Goal: Book appointment/travel/reservation

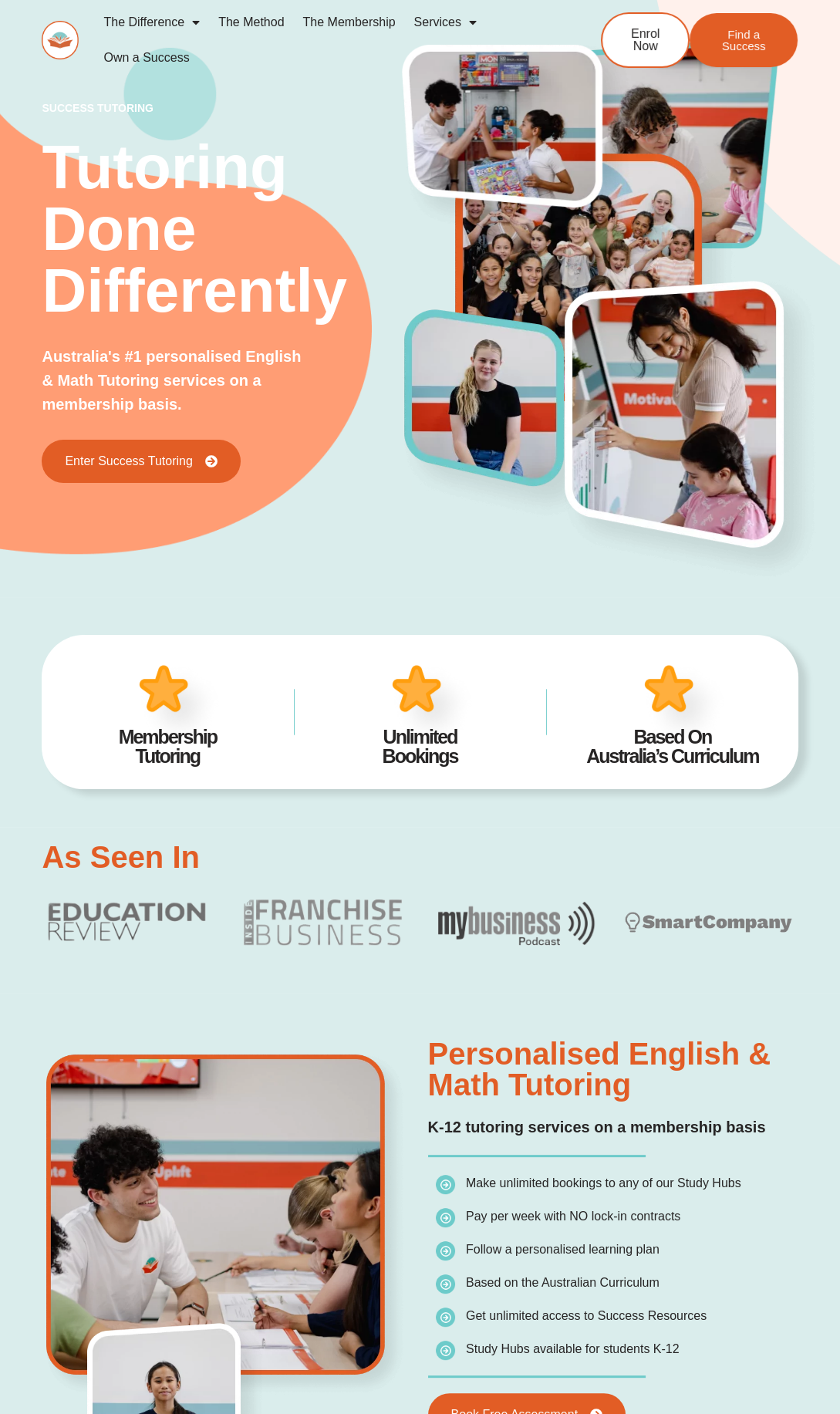
click at [380, 22] on link "The Membership" at bounding box center [349, 22] width 111 height 36
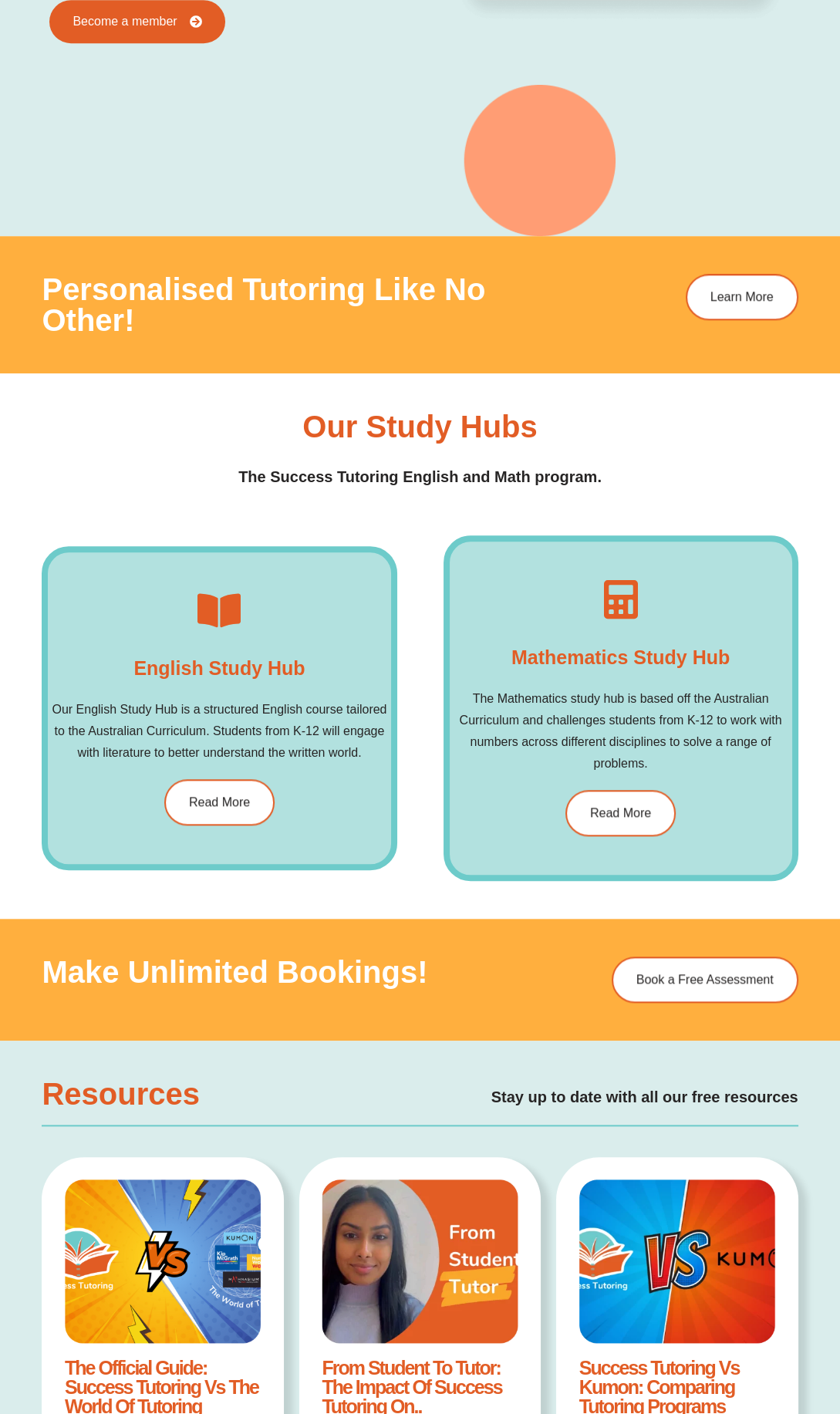
scroll to position [1637, 0]
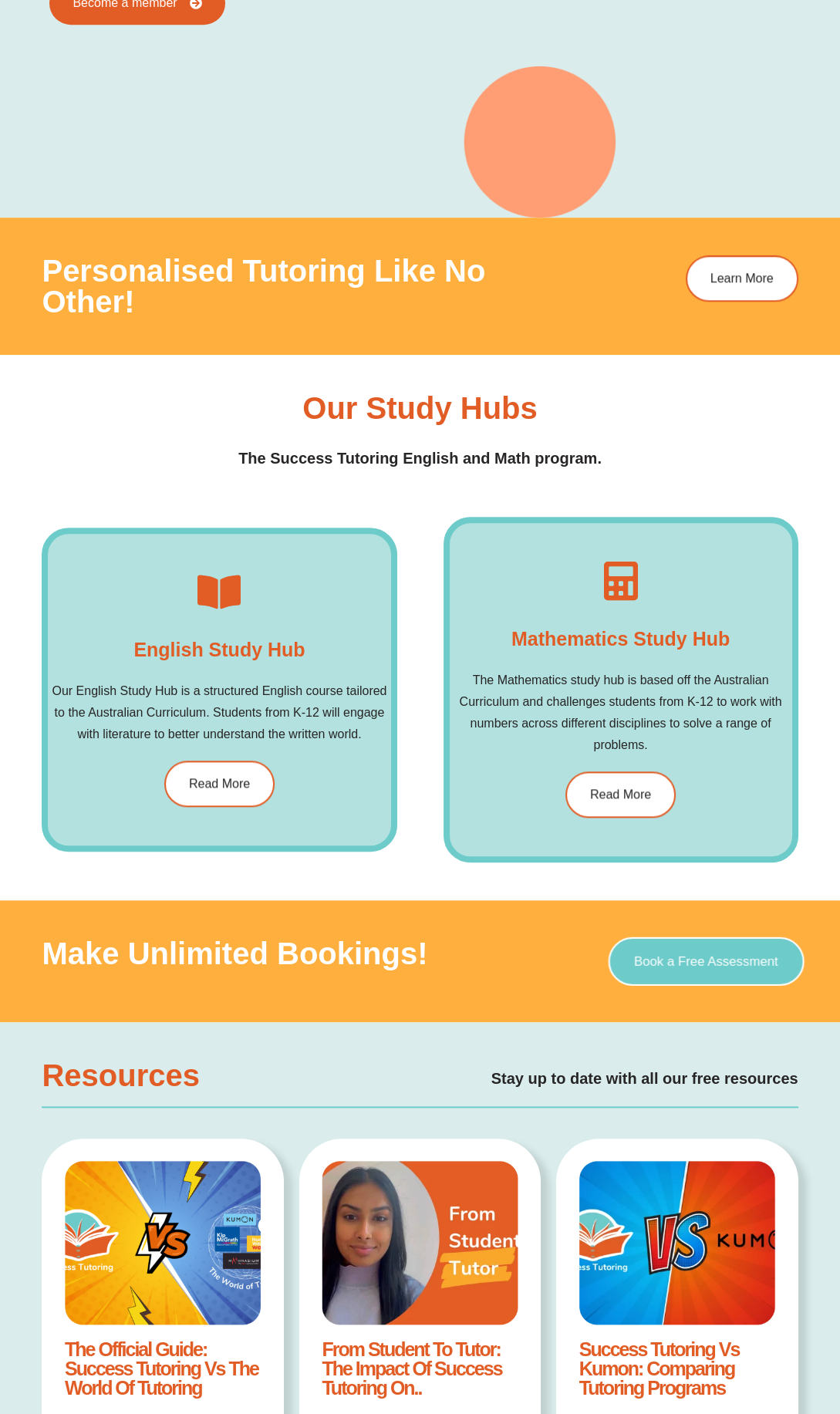
click at [731, 962] on span "Book a Free Assessment" at bounding box center [706, 960] width 144 height 13
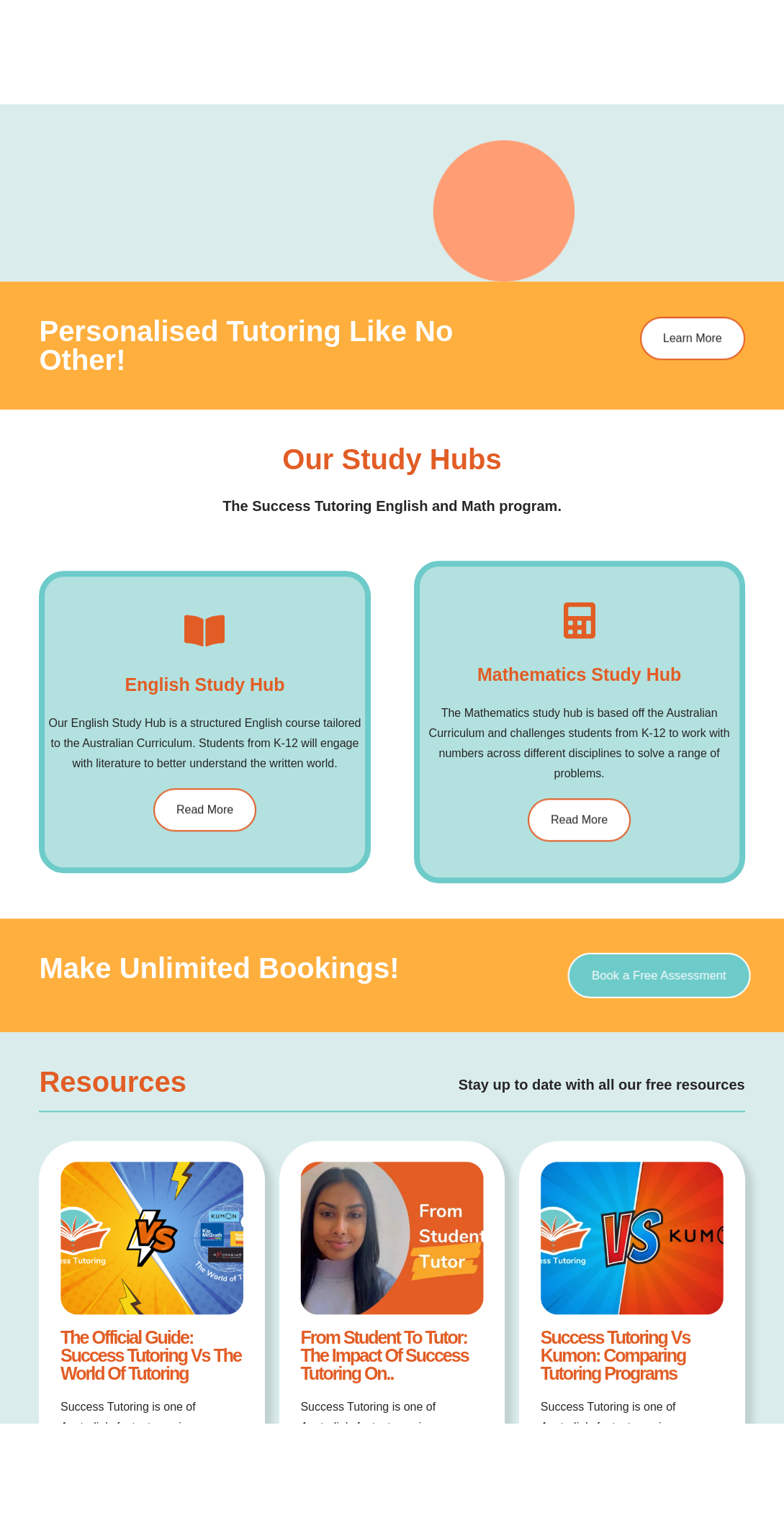
scroll to position [1632, 0]
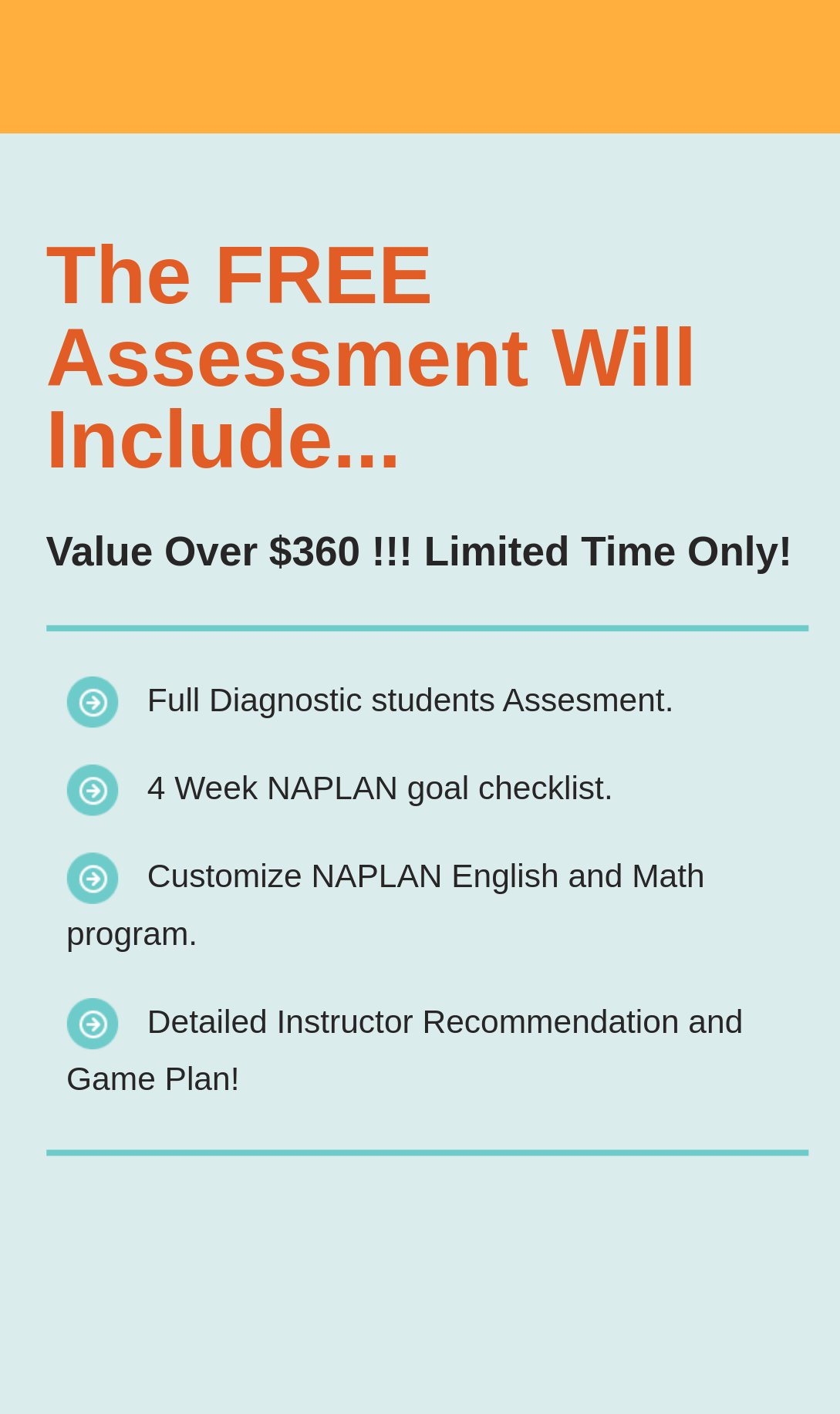
scroll to position [445, 0]
